Goal: Task Accomplishment & Management: Use online tool/utility

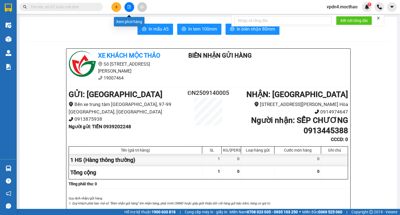
click at [129, 9] on button at bounding box center [129, 7] width 10 height 10
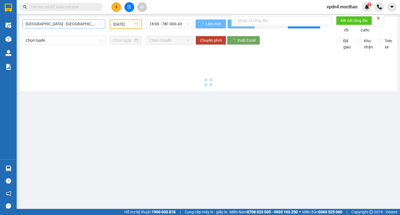
type input "[DATE]"
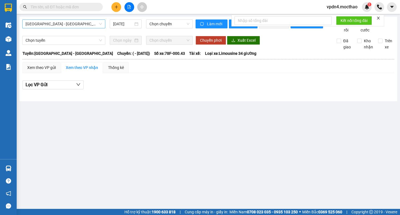
click at [90, 25] on span "[GEOGRAPHIC_DATA] - [GEOGRAPHIC_DATA]" at bounding box center [64, 24] width 76 height 8
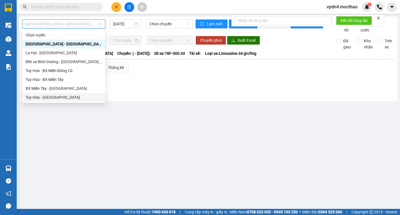
click at [50, 96] on div "Tuy Hòa - [GEOGRAPHIC_DATA]" at bounding box center [64, 97] width 76 height 6
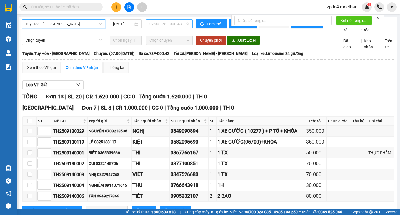
click at [177, 24] on span "07:00 - 78F-000.43" at bounding box center [169, 24] width 40 height 8
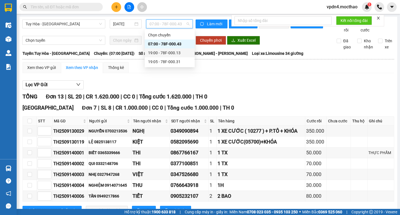
click at [168, 53] on div "19:00 - 78F-000.13" at bounding box center [169, 53] width 43 height 6
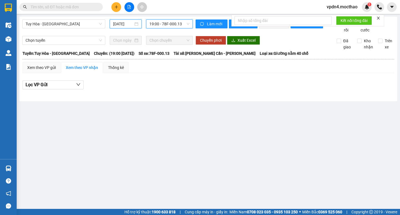
click at [132, 23] on input "[DATE]" at bounding box center [123, 24] width 20 height 6
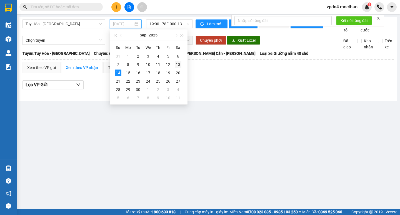
click at [178, 64] on div "13" at bounding box center [178, 64] width 7 height 7
type input "[DATE]"
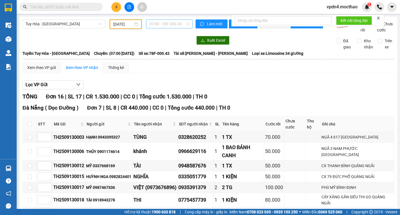
click at [183, 23] on span "07:00 - 78F-000.43" at bounding box center [169, 24] width 40 height 8
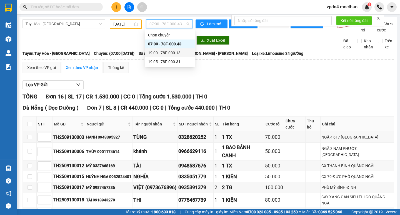
click at [171, 53] on div "19:00 - 78F-000.13" at bounding box center [169, 53] width 43 height 6
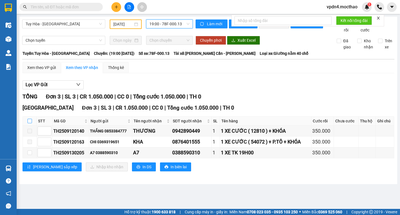
click at [31, 123] on input "checkbox" at bounding box center [29, 120] width 4 height 4
checkbox input "true"
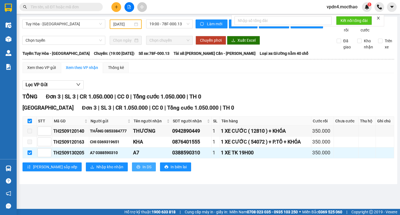
click at [142, 170] on span "In DS" at bounding box center [146, 166] width 9 height 6
